Goal: Information Seeking & Learning: Find specific fact

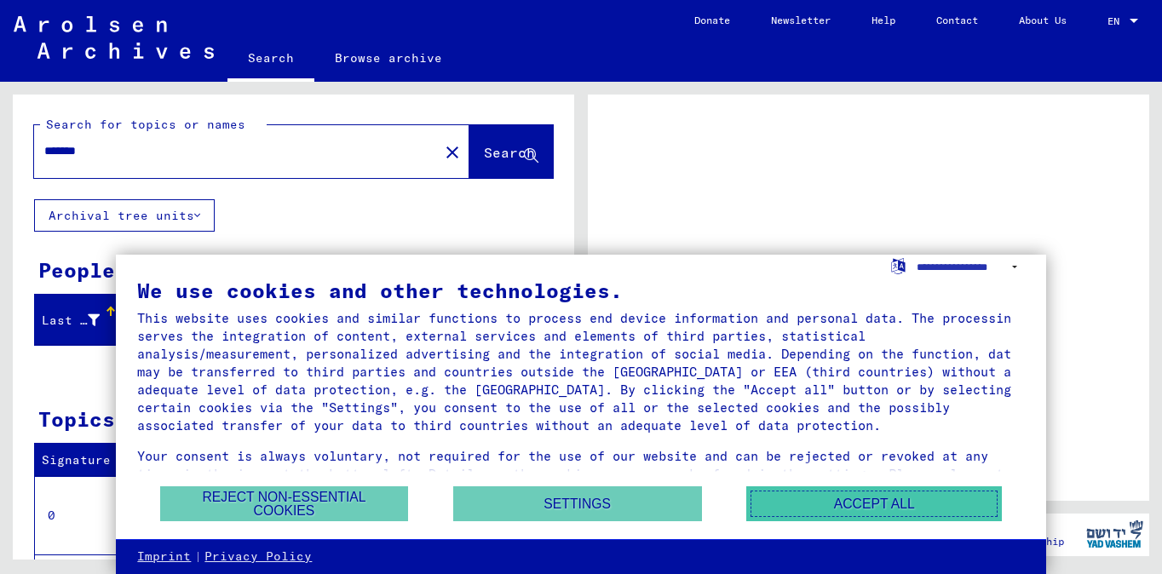
click at [819, 501] on button "Accept all" at bounding box center [874, 503] width 256 height 35
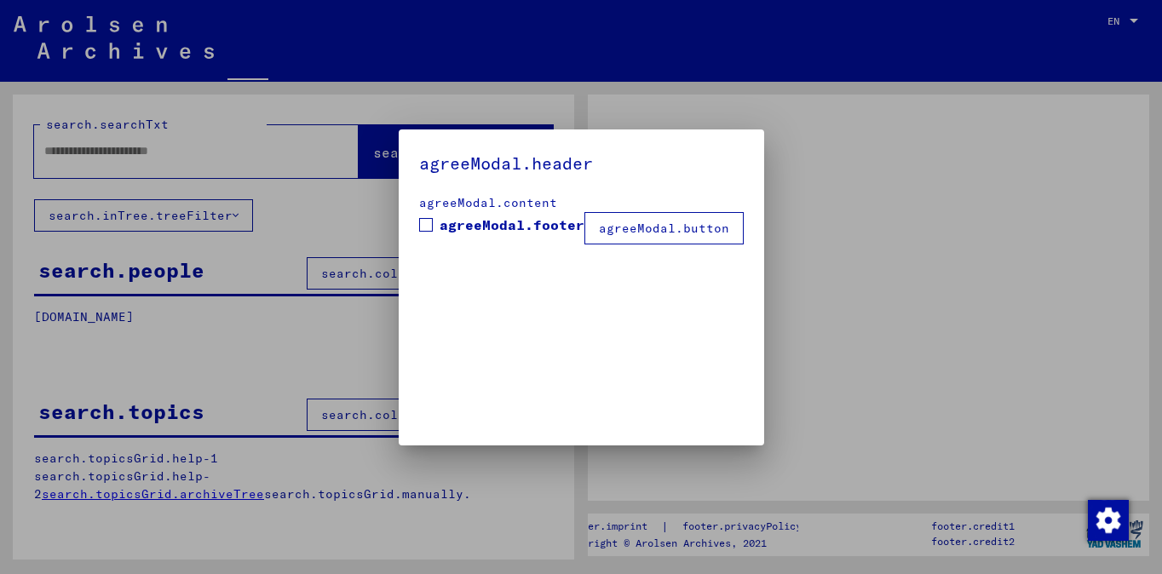
type input "*******"
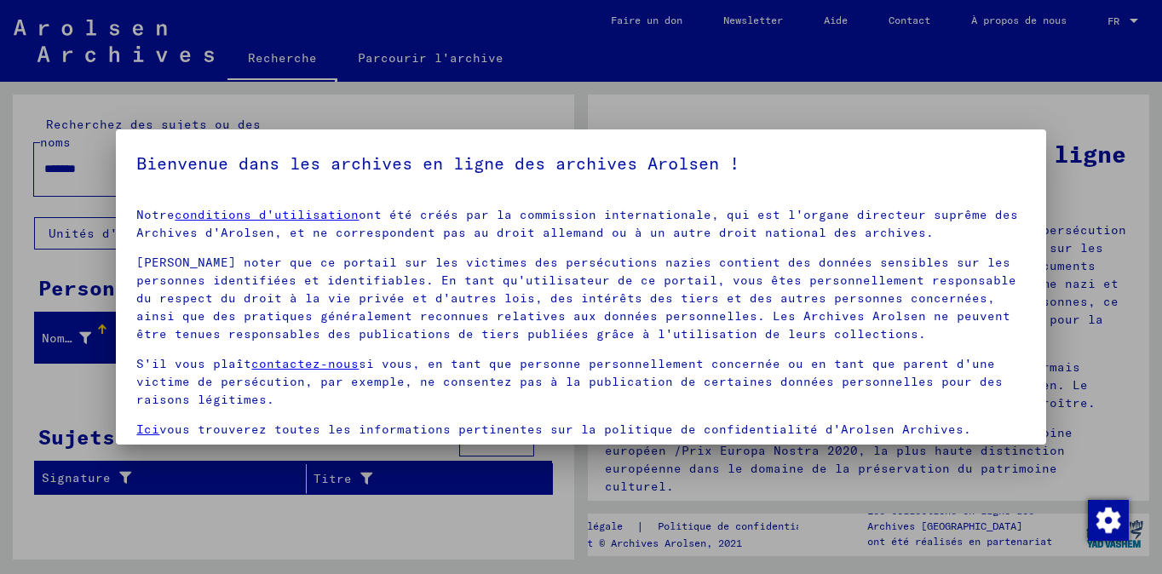
click at [1139, 55] on div at bounding box center [581, 287] width 1162 height 574
click at [1108, 162] on div at bounding box center [581, 287] width 1162 height 574
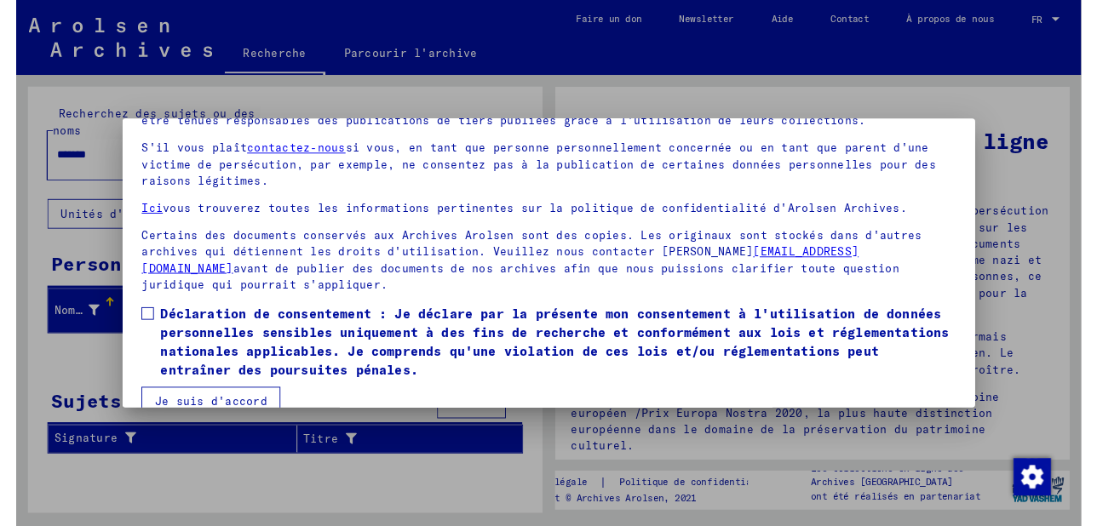
scroll to position [142, 0]
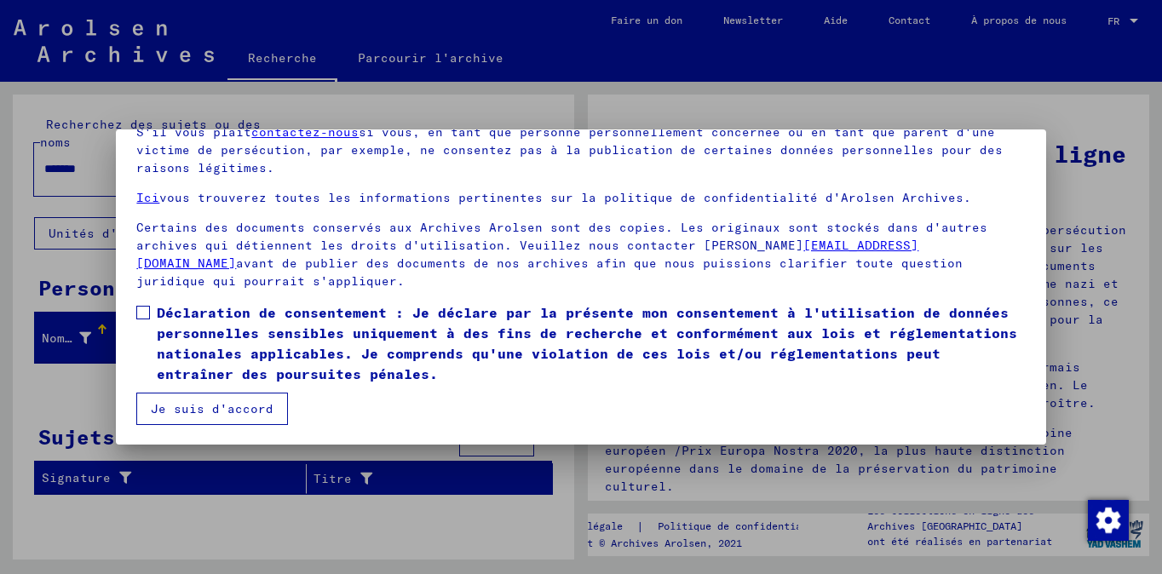
click at [264, 405] on button "Je suis d'accord" at bounding box center [212, 409] width 152 height 32
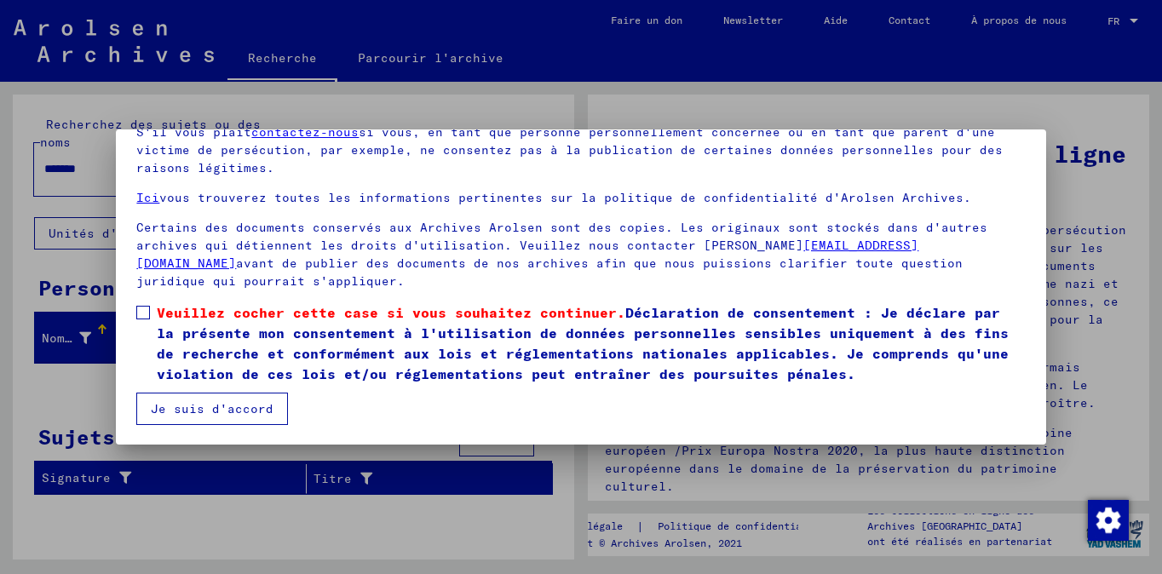
click at [205, 412] on button "Je suis d'accord" at bounding box center [212, 409] width 152 height 32
click at [143, 311] on span at bounding box center [143, 313] width 14 height 14
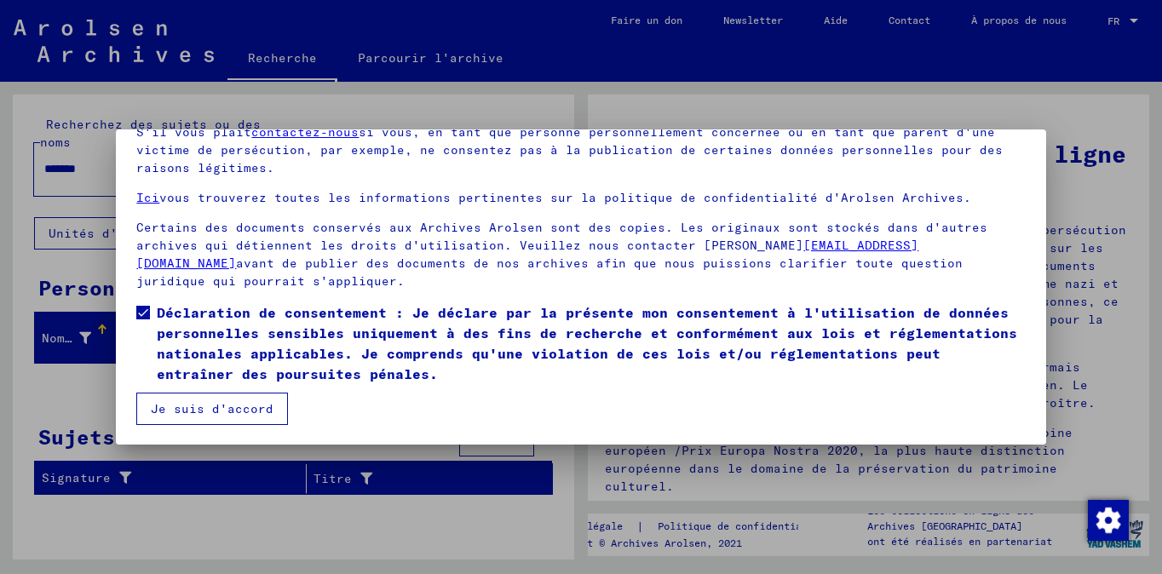
click at [187, 409] on button "Je suis d'accord" at bounding box center [212, 409] width 152 height 32
